Goal: Book appointment/travel/reservation: Book appointment/travel/reservation

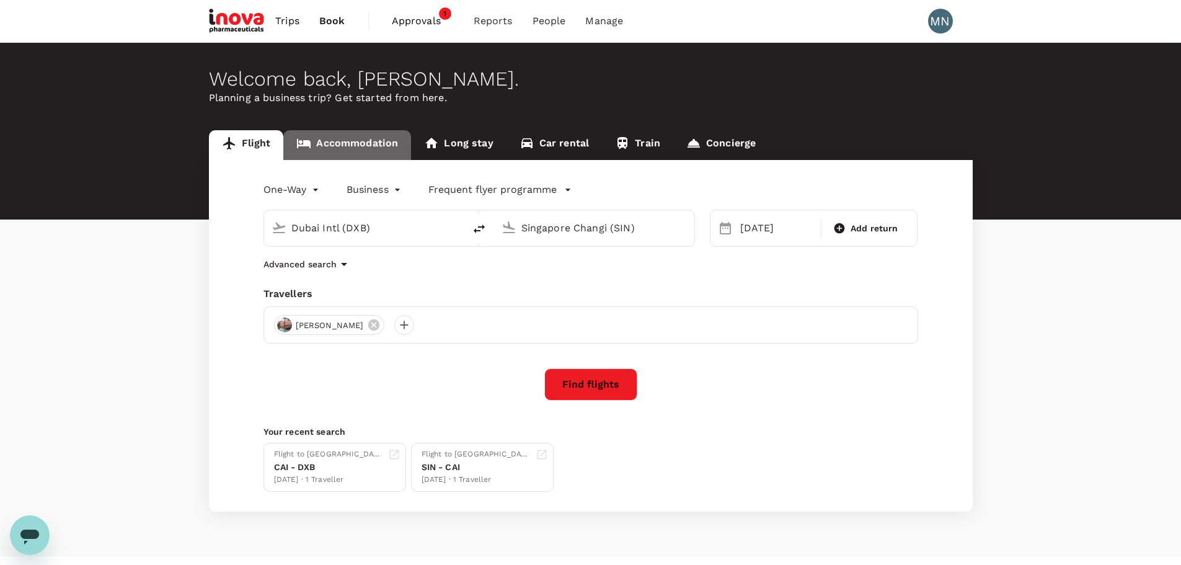
click at [363, 141] on link "Accommodation" at bounding box center [347, 145] width 128 height 30
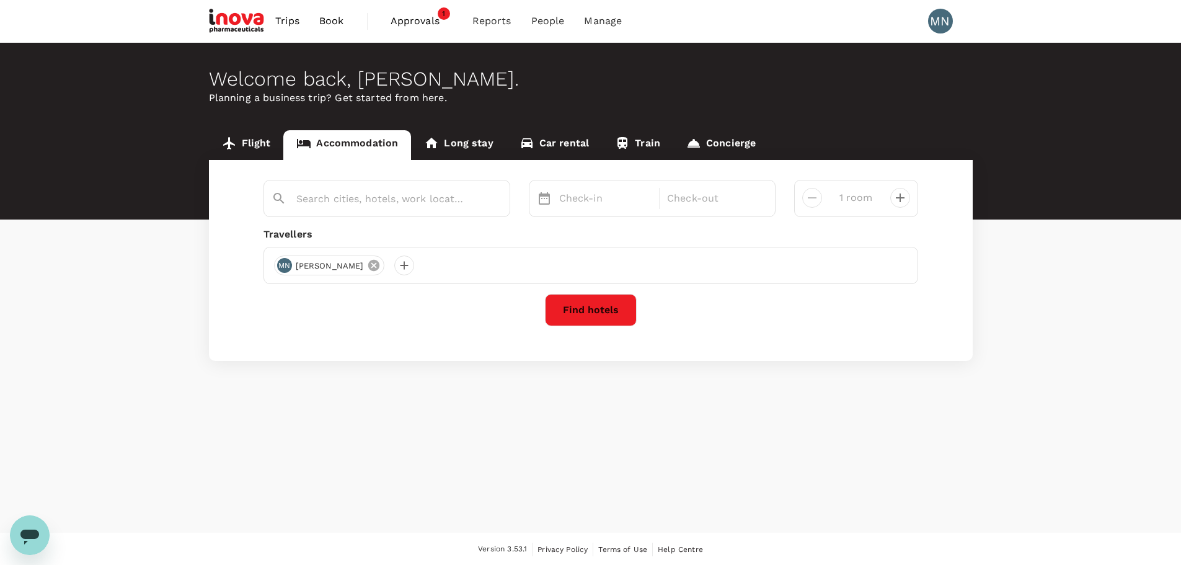
click at [368, 266] on icon at bounding box center [373, 265] width 11 height 11
click at [285, 267] on div at bounding box center [284, 265] width 20 height 20
click at [327, 295] on input "text" at bounding box center [270, 299] width 176 height 20
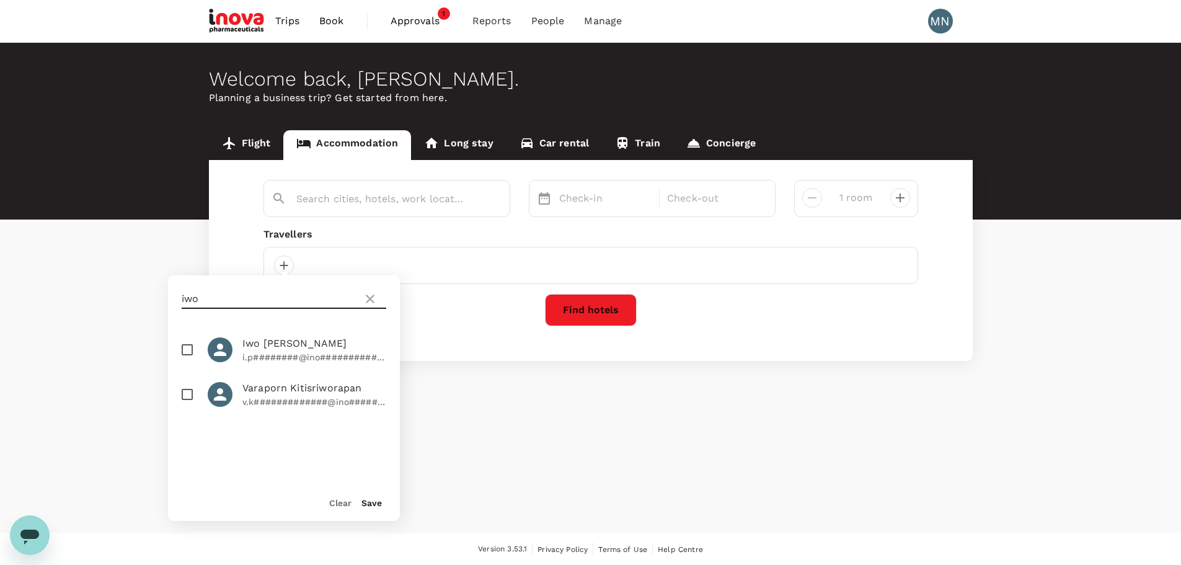
type input "iwo"
click at [299, 350] on span "Iwo [PERSON_NAME]" at bounding box center [314, 343] width 144 height 15
checkbox input "true"
click at [368, 503] on button "Save" at bounding box center [371, 503] width 20 height 10
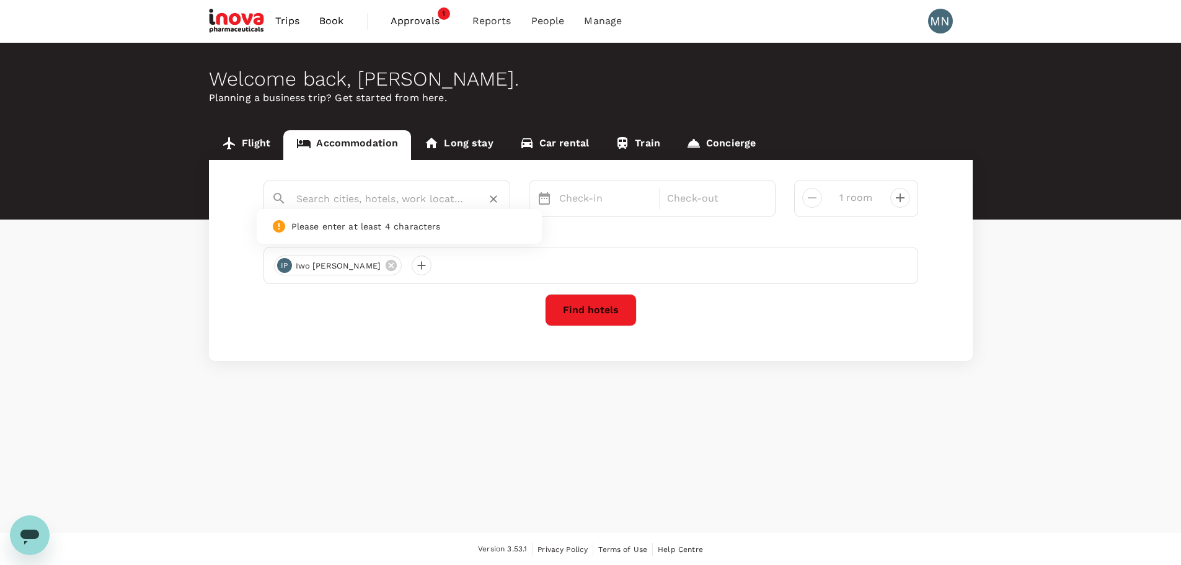
click at [434, 199] on input "text" at bounding box center [381, 198] width 171 height 19
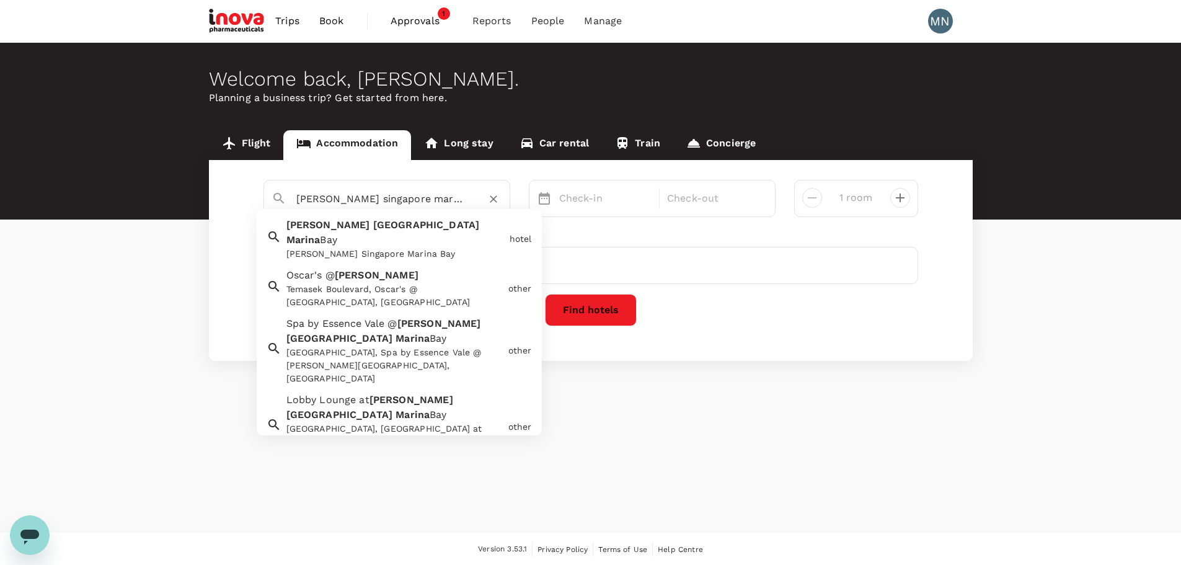
click at [407, 232] on div "[PERSON_NAME] Singapore Marina Bay [PERSON_NAME][GEOGRAPHIC_DATA]" at bounding box center [392, 237] width 223 height 48
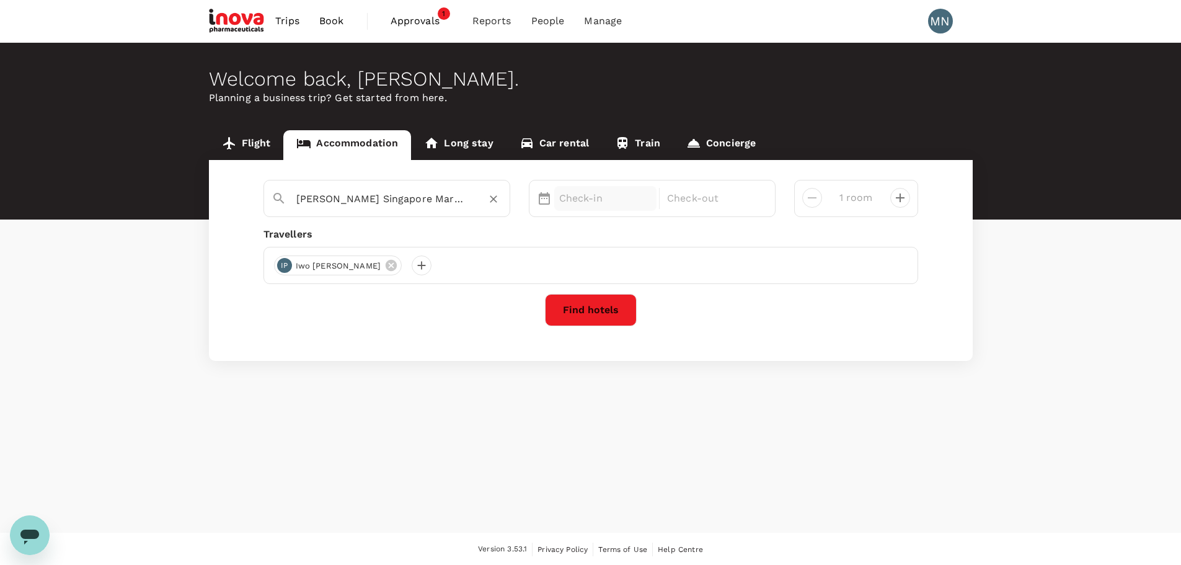
type input "[PERSON_NAME] Singapore Marina Bay"
click at [603, 200] on p "Check-in" at bounding box center [605, 198] width 93 height 15
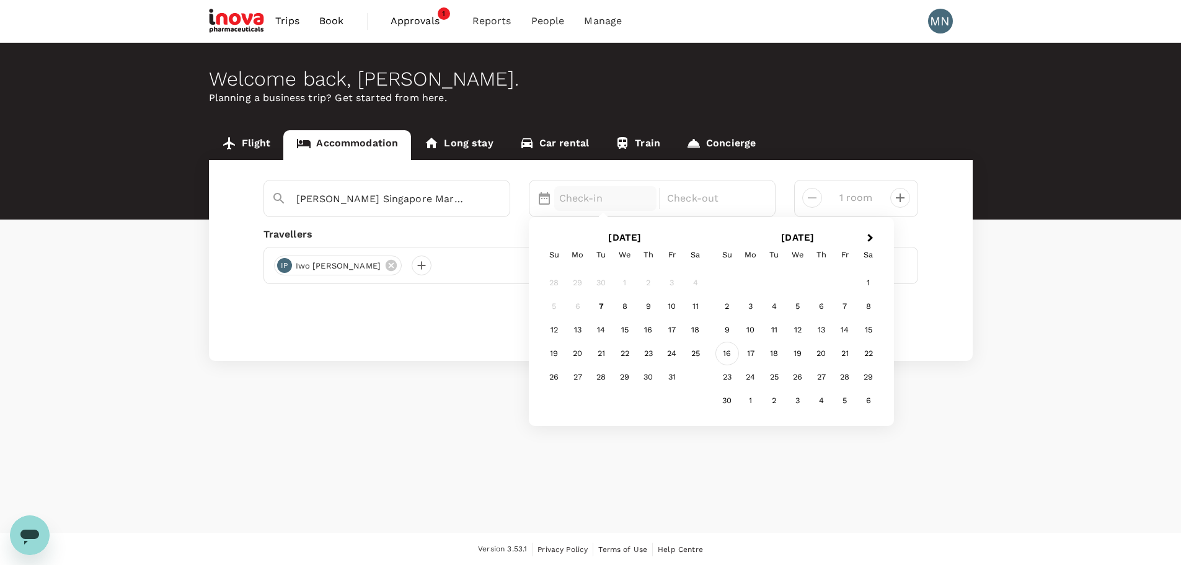
click at [726, 353] on div "16" at bounding box center [727, 354] width 24 height 24
click at [670, 351] on div "21" at bounding box center [672, 354] width 24 height 24
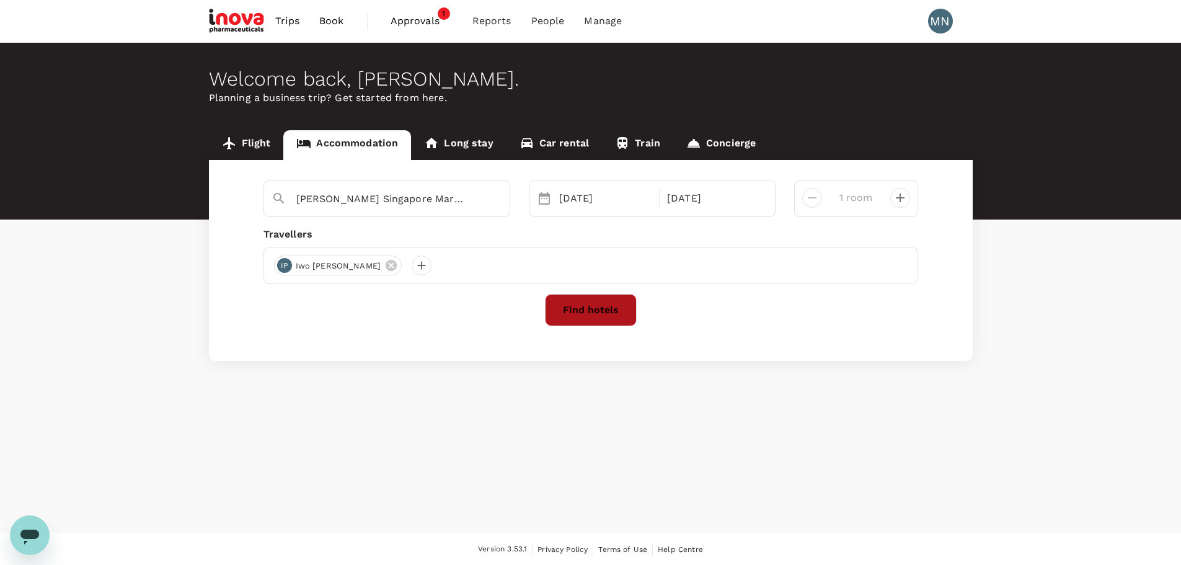
click at [601, 308] on button "Find hotels" at bounding box center [591, 310] width 92 height 32
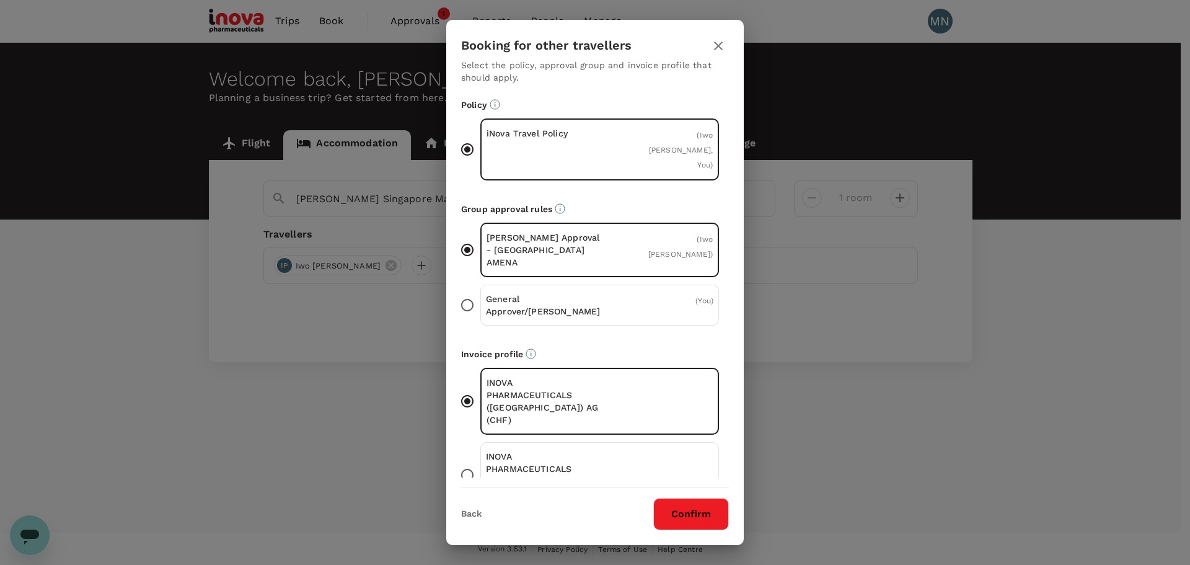
click at [686, 518] on button "Confirm" at bounding box center [691, 514] width 76 height 32
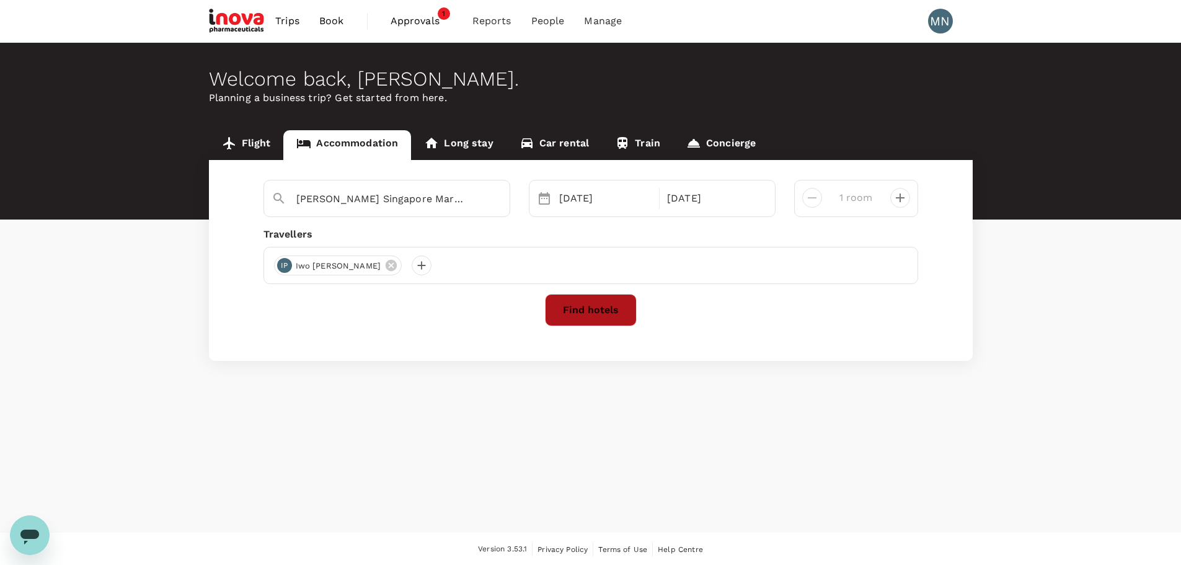
click at [601, 309] on button "Find hotels" at bounding box center [591, 310] width 92 height 32
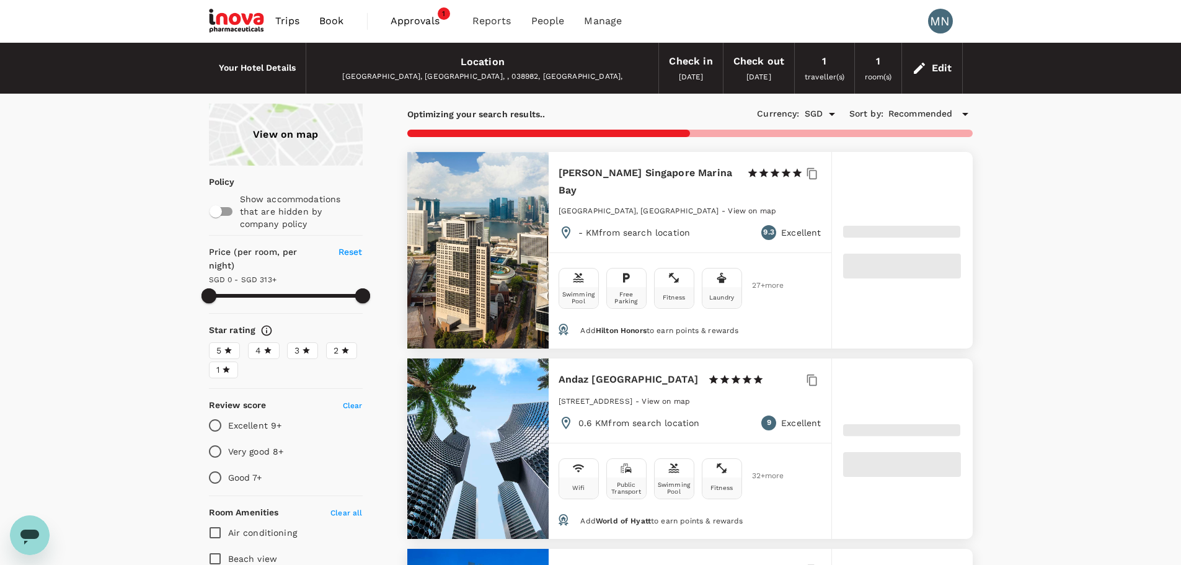
click at [613, 179] on h6 "[PERSON_NAME] Singapore Marina Bay" at bounding box center [648, 181] width 179 height 35
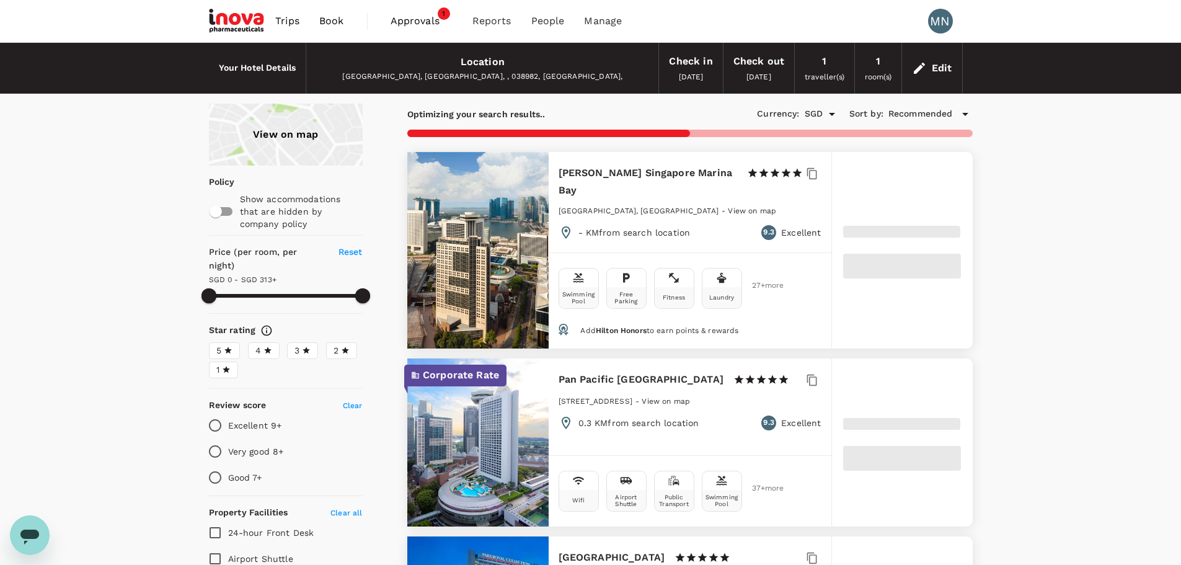
type input "313"
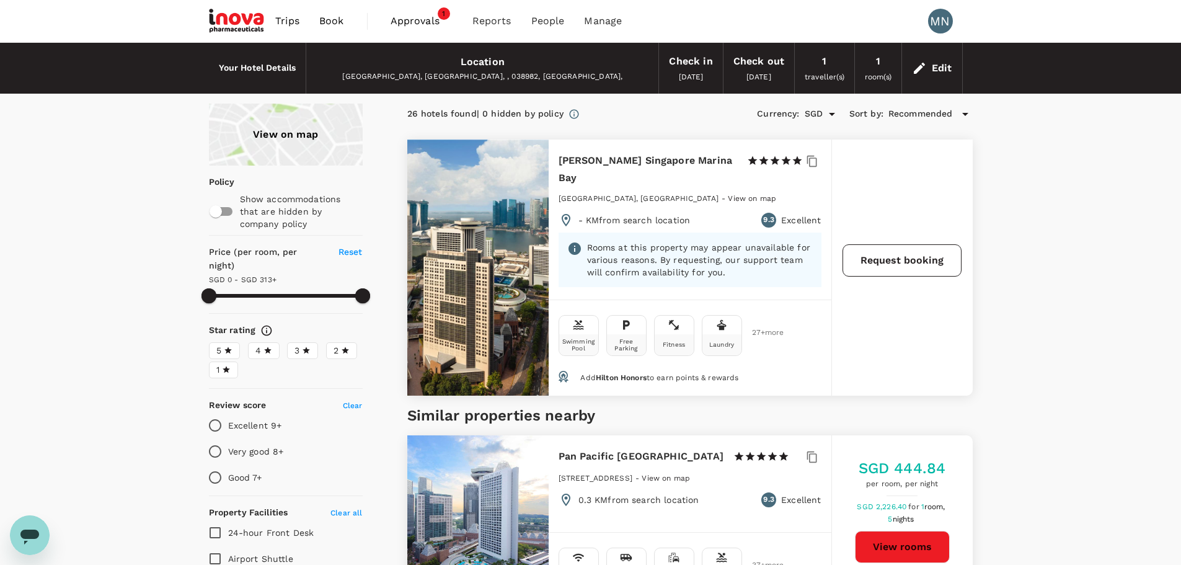
click at [897, 257] on button "Request booking" at bounding box center [902, 260] width 119 height 32
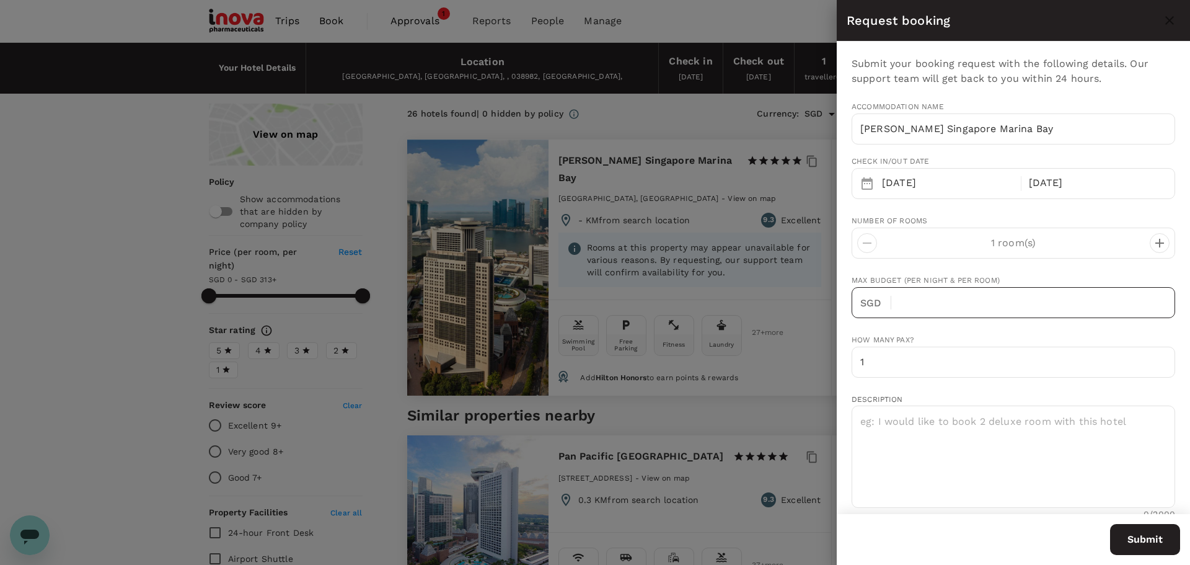
type input "65"
type input "63403540"
type input "[EMAIL_ADDRESS][DOMAIN_NAME]"
click at [929, 296] on input "text" at bounding box center [1038, 302] width 274 height 31
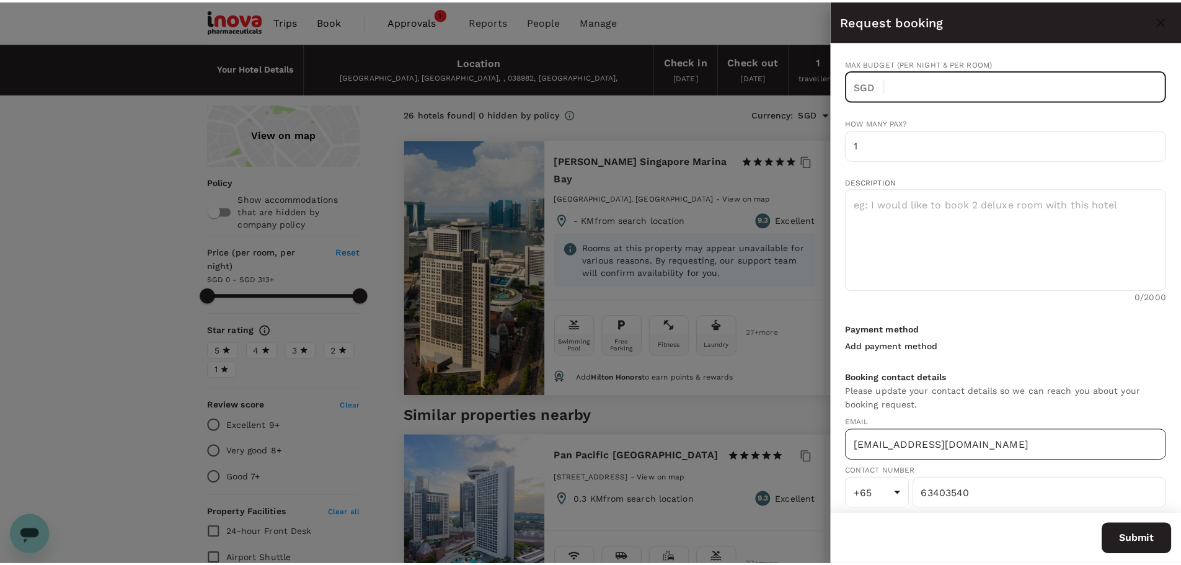
scroll to position [227, 0]
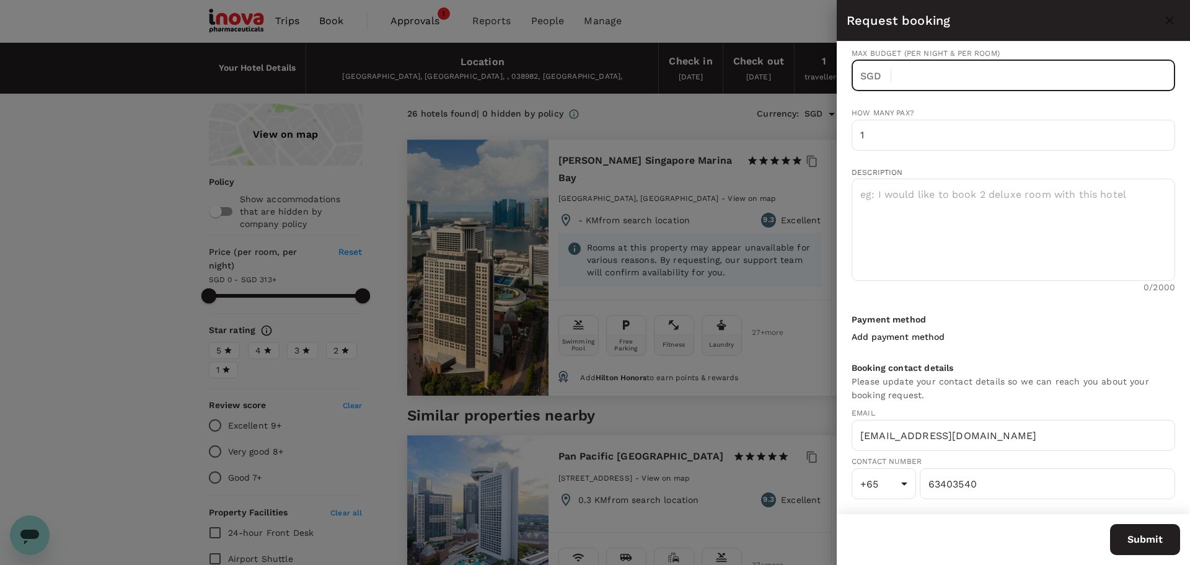
click at [706, 139] on div at bounding box center [595, 282] width 1190 height 565
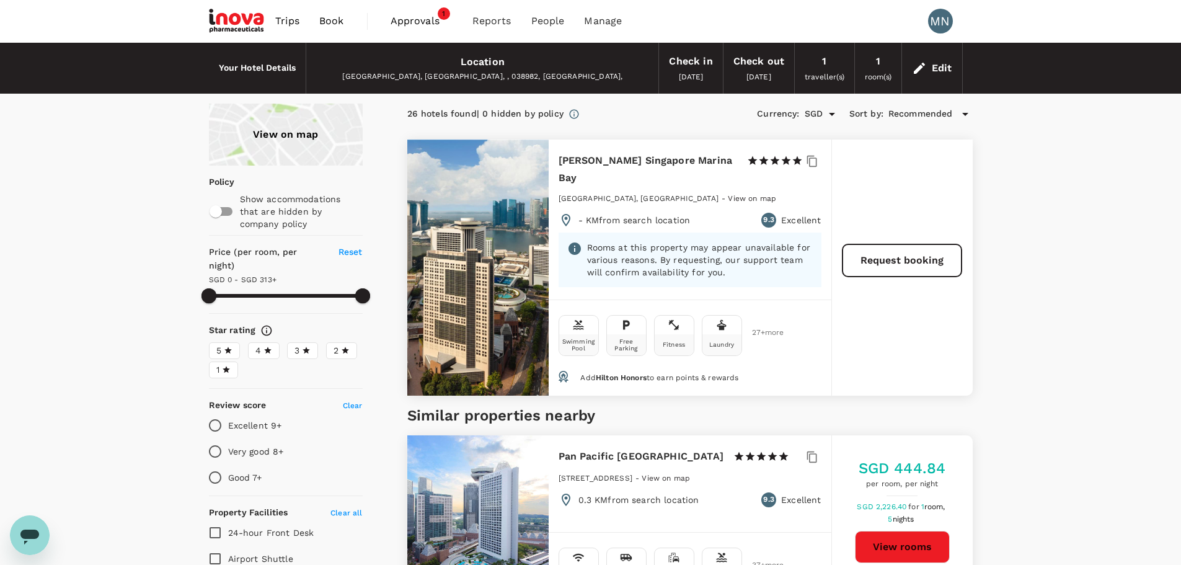
type input "313"
